Goal: Task Accomplishment & Management: Manage account settings

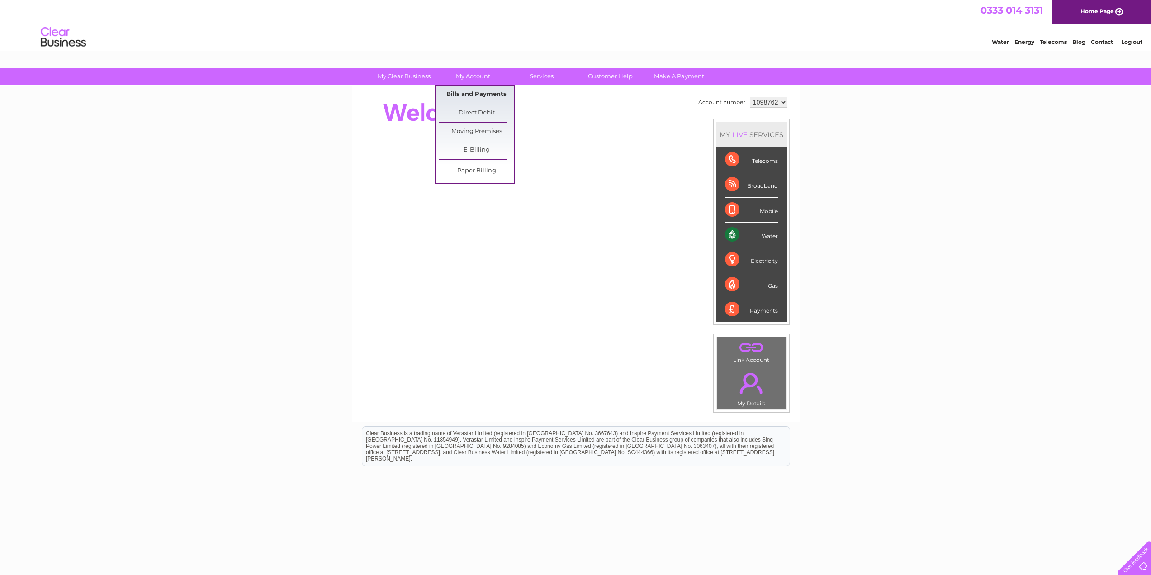
click at [470, 94] on link "Bills and Payments" at bounding box center [476, 94] width 75 height 18
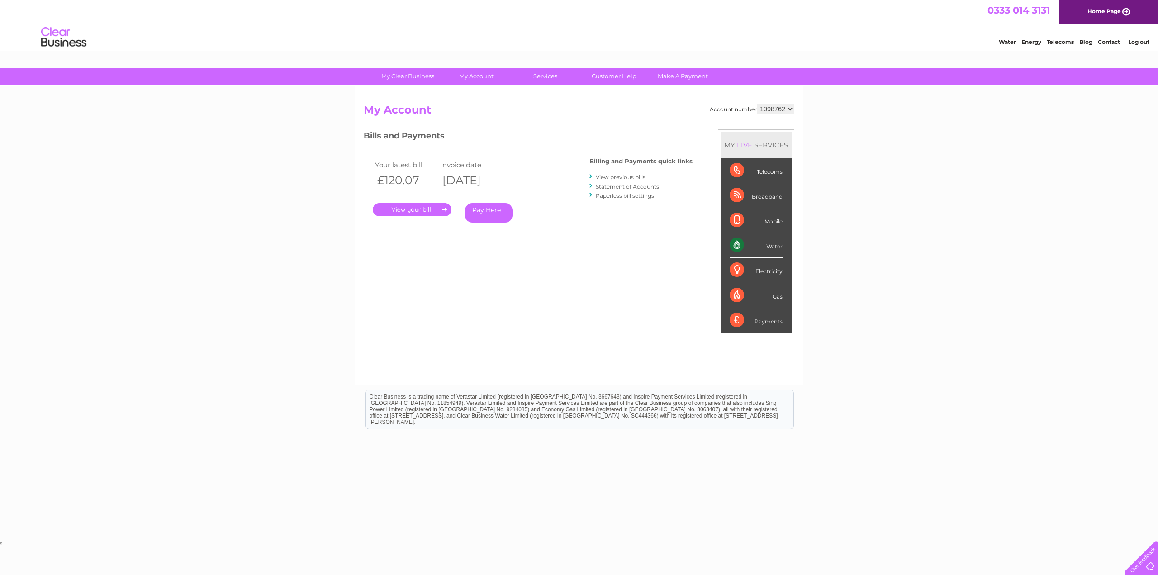
click at [415, 208] on link "." at bounding box center [412, 209] width 79 height 13
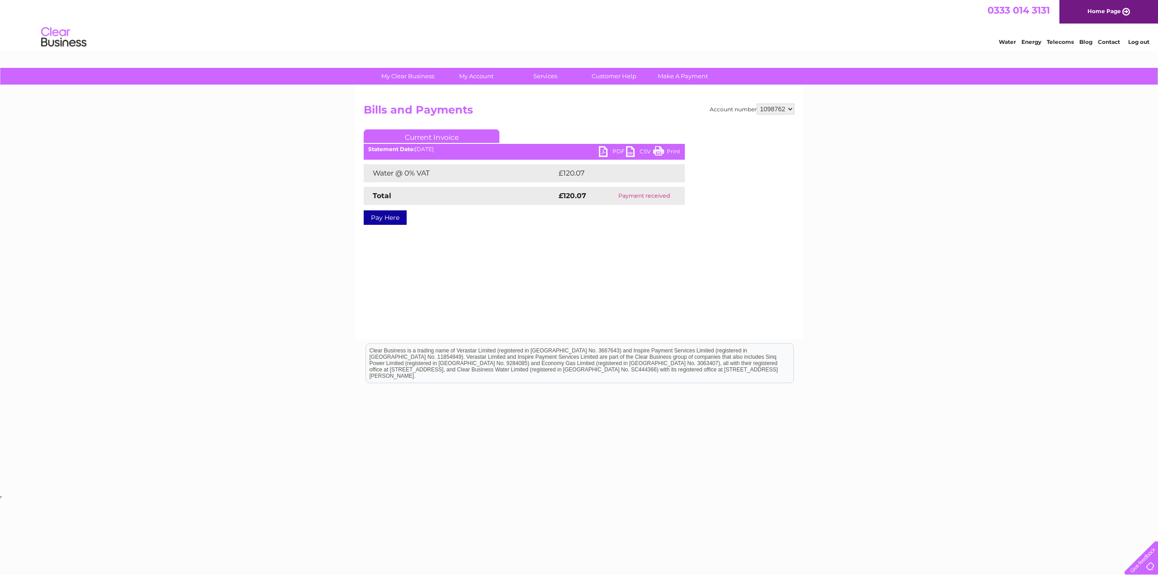
click at [608, 150] on link "PDF" at bounding box center [612, 152] width 27 height 13
